Goal: Information Seeking & Learning: Learn about a topic

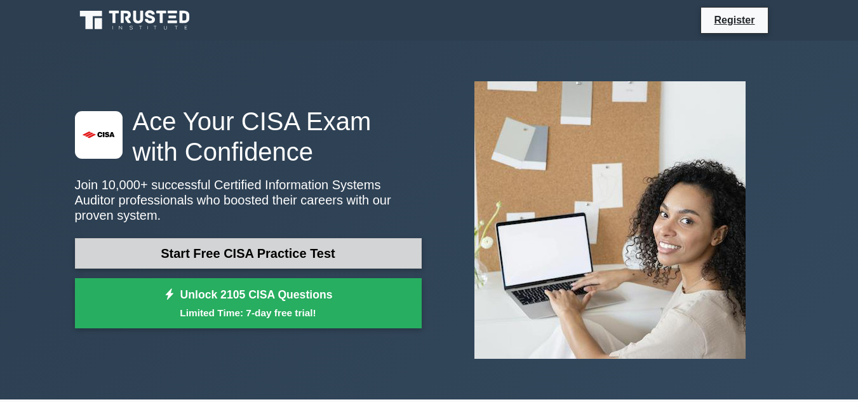
click at [309, 252] on link "Start Free CISA Practice Test" at bounding box center [248, 253] width 347 height 30
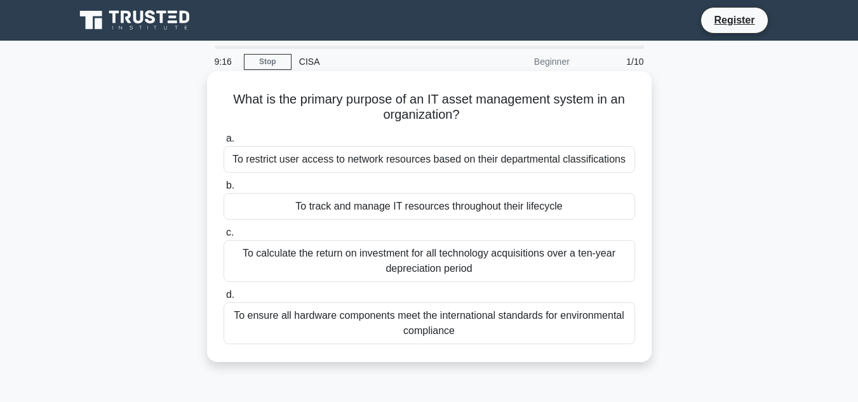
click at [408, 264] on div "To calculate the return on investment for all technology acquisitions over a te…" at bounding box center [430, 261] width 412 height 42
click at [224, 237] on input "c. To calculate the return on investment for all technology acquisitions over a…" at bounding box center [224, 233] width 0 height 8
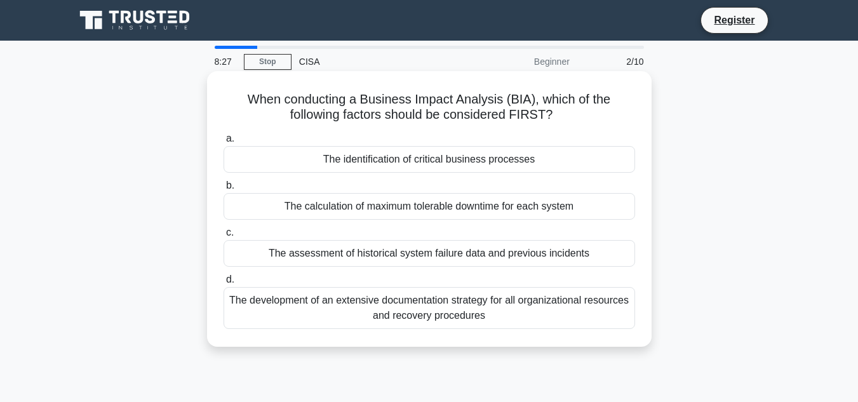
click at [410, 161] on div "The identification of critical business processes" at bounding box center [430, 159] width 412 height 27
click at [224, 143] on input "a. The identification of critical business processes" at bounding box center [224, 139] width 0 height 8
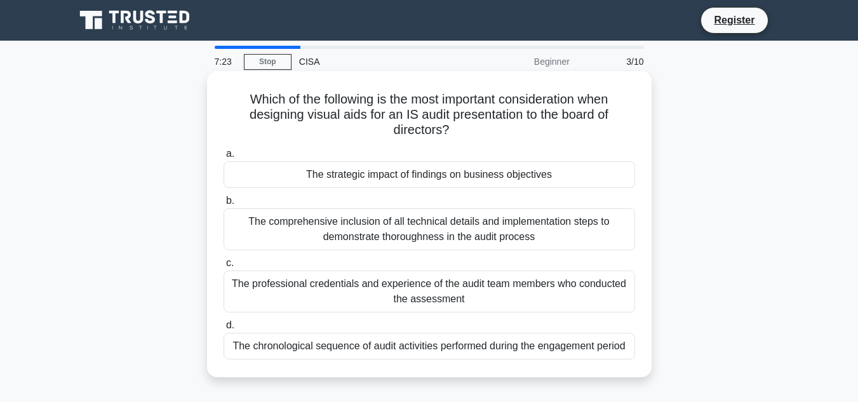
click at [447, 354] on div "The chronological sequence of audit activities performed during the engagement …" at bounding box center [430, 346] width 412 height 27
click at [224, 330] on input "d. The chronological sequence of audit activities performed during the engageme…" at bounding box center [224, 325] width 0 height 8
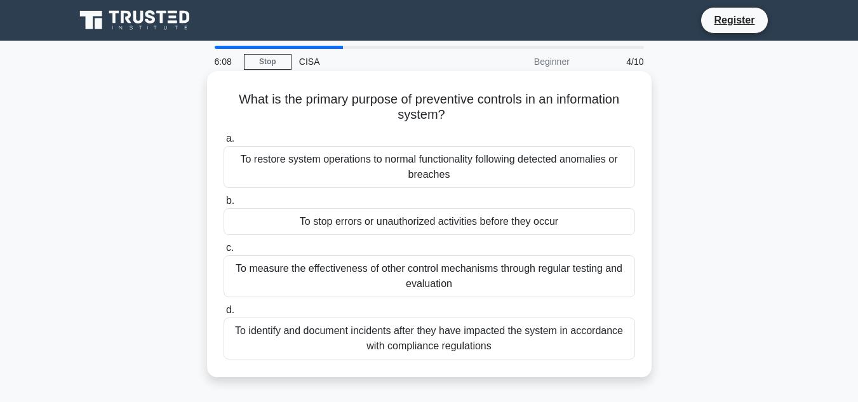
click at [436, 224] on div "To stop errors or unauthorized activities before they occur" at bounding box center [430, 221] width 412 height 27
click at [224, 205] on input "b. To stop errors or unauthorized activities before they occur" at bounding box center [224, 201] width 0 height 8
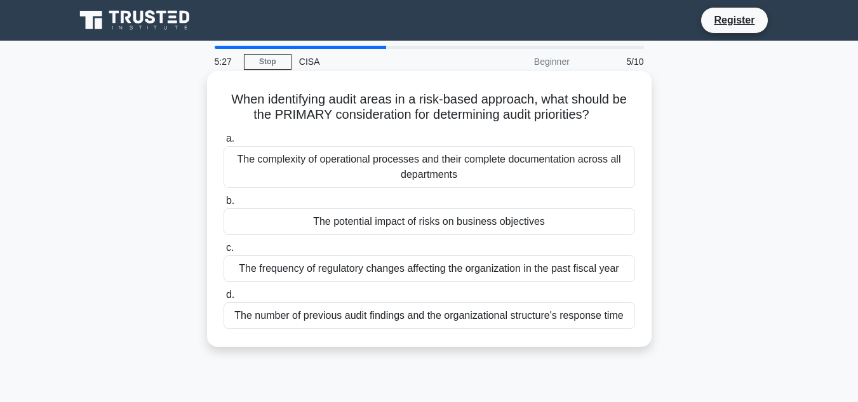
click at [445, 223] on div "The potential impact of risks on business objectives" at bounding box center [430, 221] width 412 height 27
click at [224, 205] on input "b. The potential impact of risks on business objectives" at bounding box center [224, 201] width 0 height 8
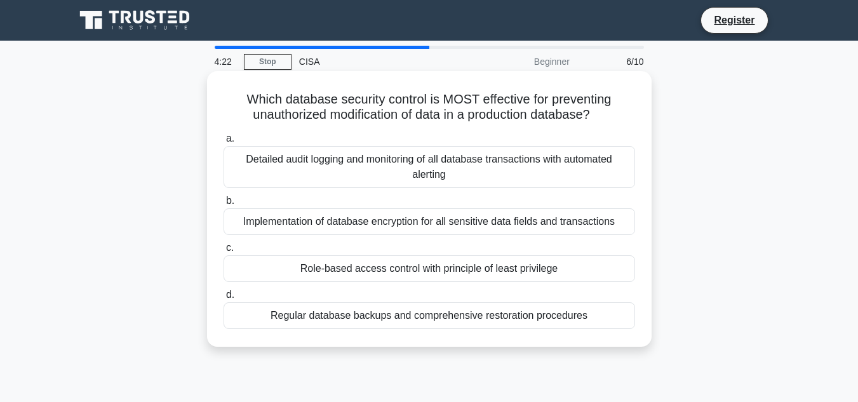
click at [416, 226] on div "Implementation of database encryption for all sensitive data fields and transac…" at bounding box center [430, 221] width 412 height 27
click at [224, 205] on input "b. Implementation of database encryption for all sensitive data fields and tran…" at bounding box center [224, 201] width 0 height 8
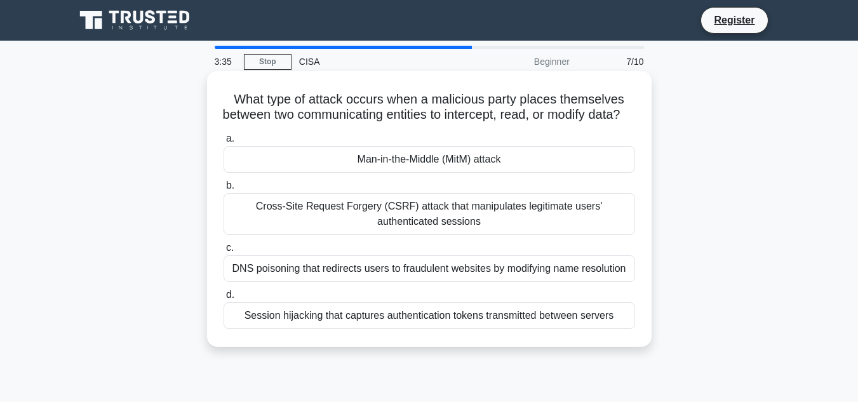
click at [431, 173] on div "Man-in-the-Middle (MitM) attack" at bounding box center [430, 159] width 412 height 27
click at [243, 173] on div "Man-in-the-Middle (MitM) attack" at bounding box center [430, 159] width 412 height 27
click at [224, 143] on input "a. Man-in-the-Middle (MitM) attack" at bounding box center [224, 139] width 0 height 8
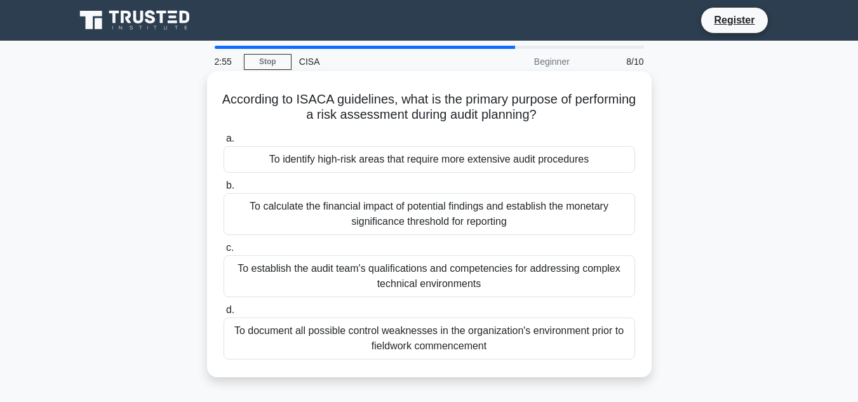
click at [406, 161] on div "To identify high-risk areas that require more extensive audit procedures" at bounding box center [430, 159] width 412 height 27
click at [224, 143] on input "a. To identify high-risk areas that require more extensive audit procedures" at bounding box center [224, 139] width 0 height 8
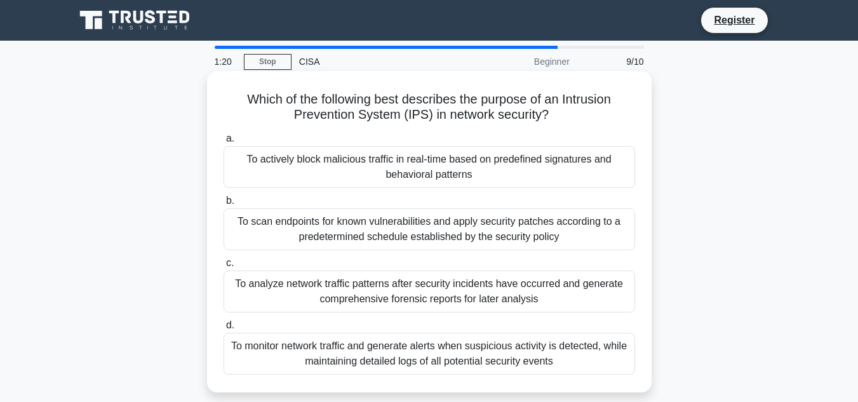
click at [416, 295] on div "To analyze network traffic patterns after security incidents have occurred and …" at bounding box center [430, 292] width 412 height 42
click at [224, 267] on input "c. To analyze network traffic patterns after security incidents have occurred a…" at bounding box center [224, 263] width 0 height 8
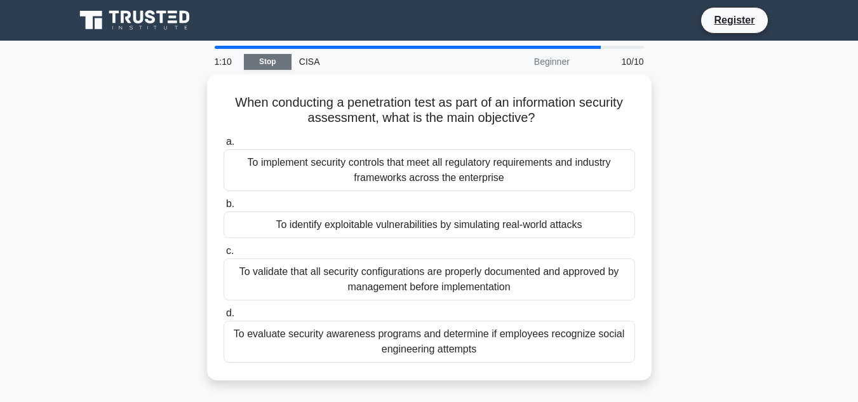
click at [265, 65] on link "Stop" at bounding box center [268, 62] width 48 height 16
